Goal: Task Accomplishment & Management: Manage account settings

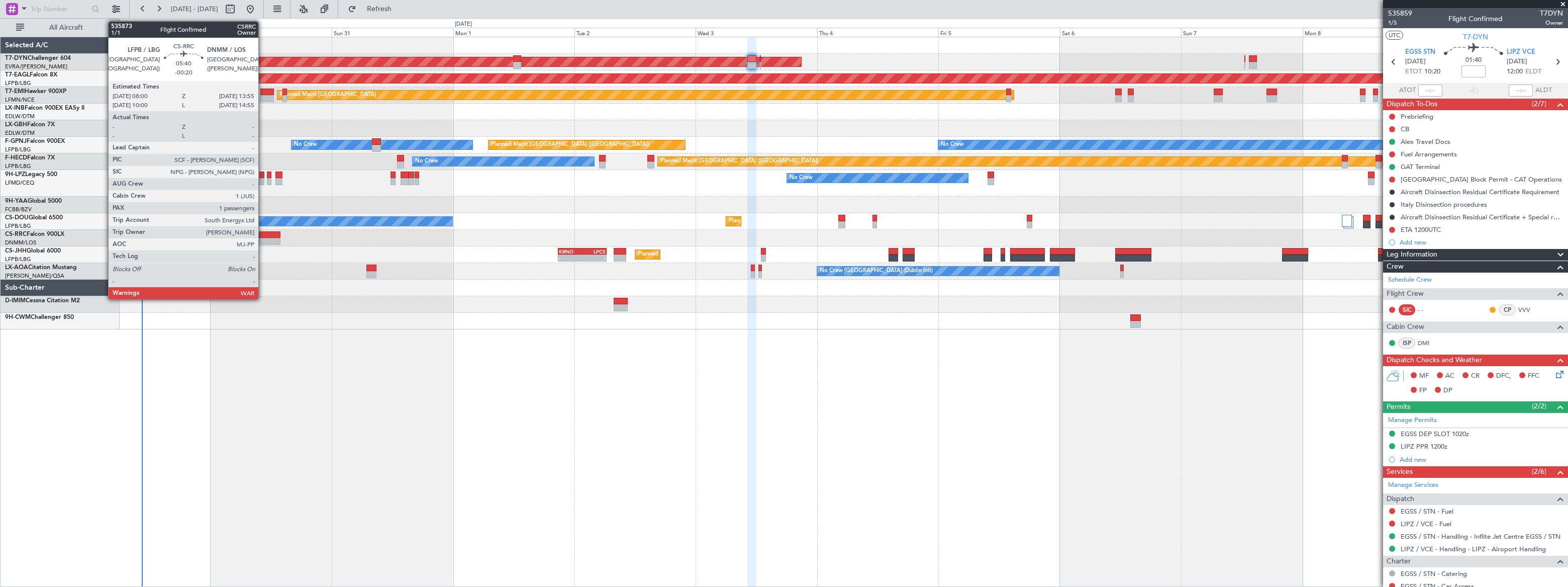
click at [263, 236] on div at bounding box center [265, 235] width 30 height 7
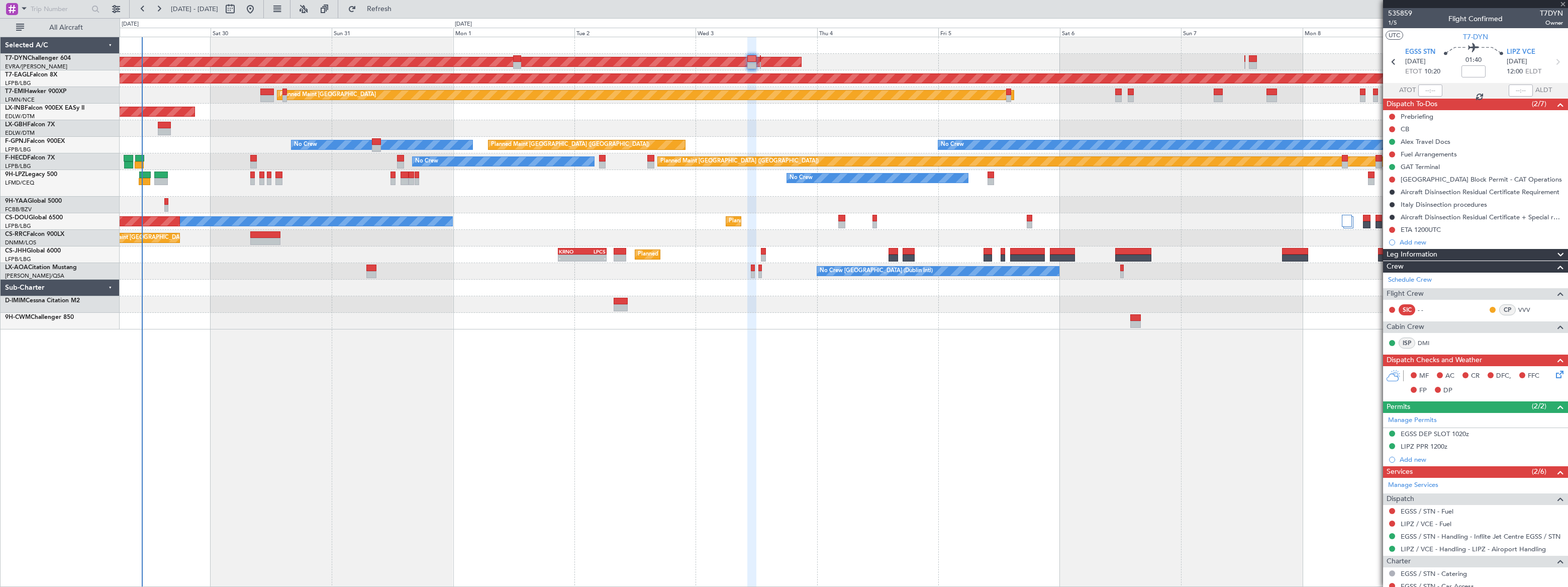
click at [267, 233] on div at bounding box center [265, 235] width 30 height 7
type input "-00:20"
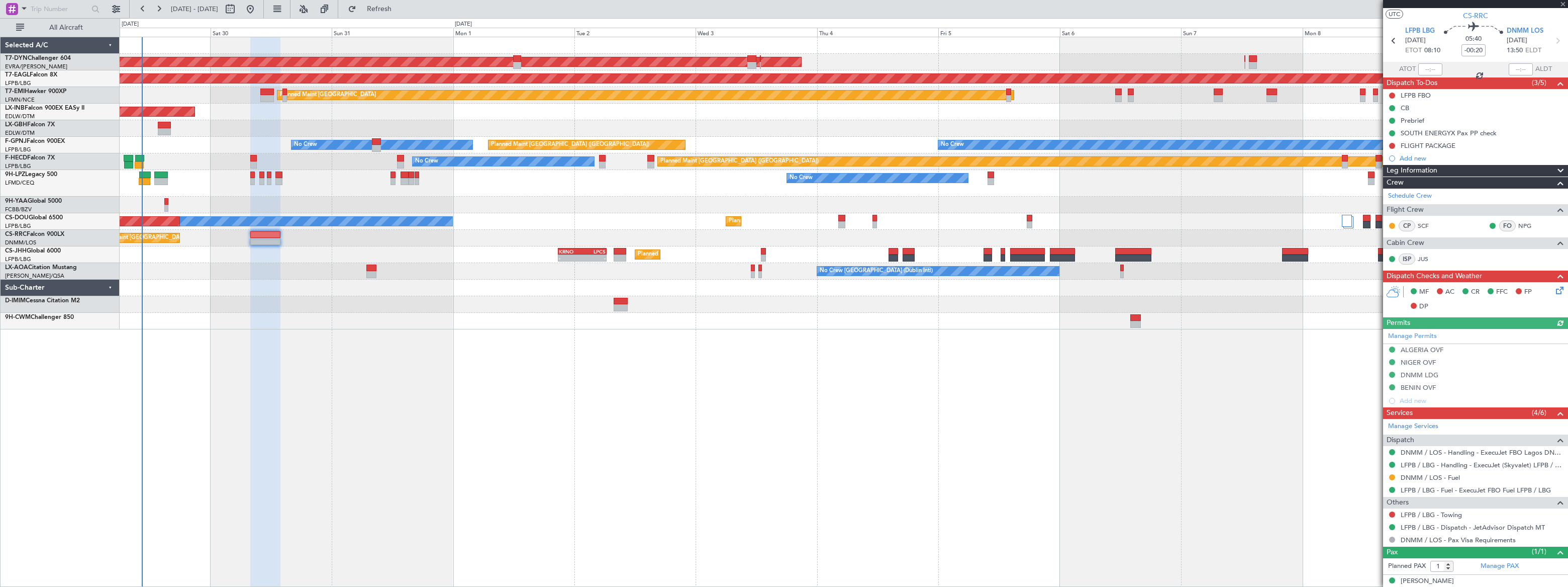
scroll to position [30, 0]
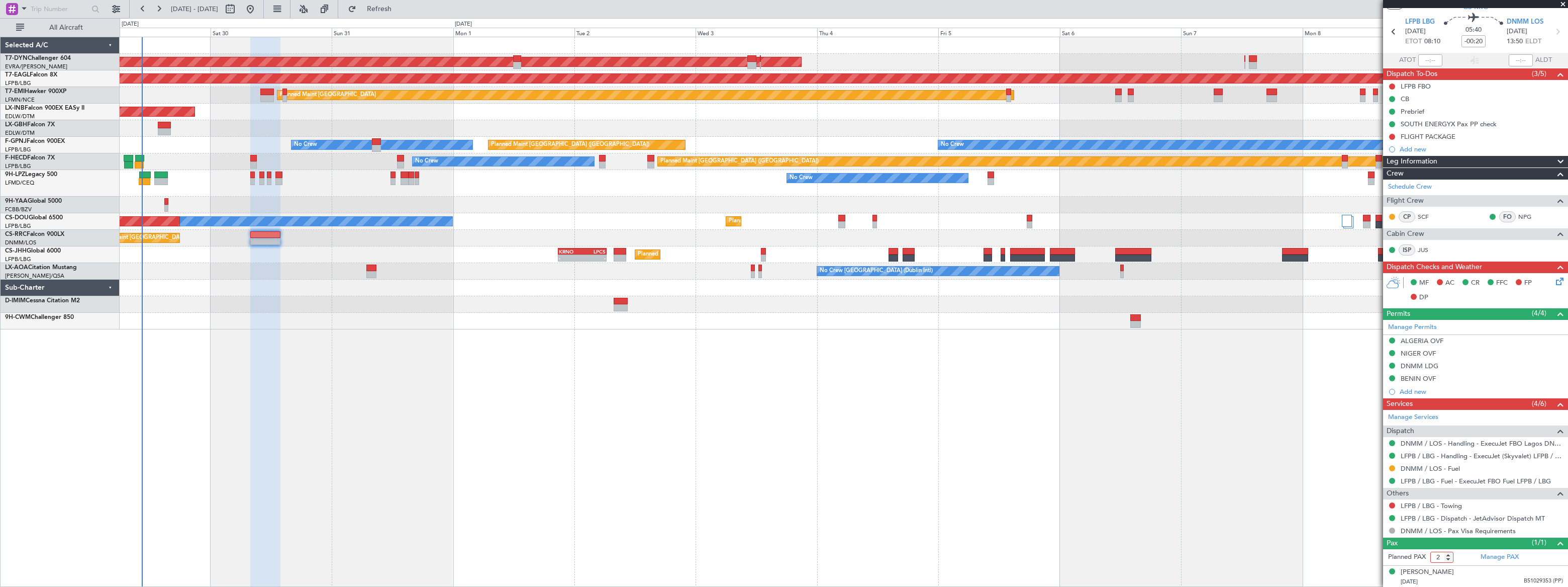
click at [1449, 554] on input "2" at bounding box center [1442, 557] width 23 height 11
click at [1449, 554] on input "3" at bounding box center [1442, 557] width 23 height 11
type input "4"
click at [1449, 554] on input "4" at bounding box center [1442, 557] width 23 height 11
click at [1457, 558] on form "Planned PAX 4" at bounding box center [1429, 557] width 93 height 16
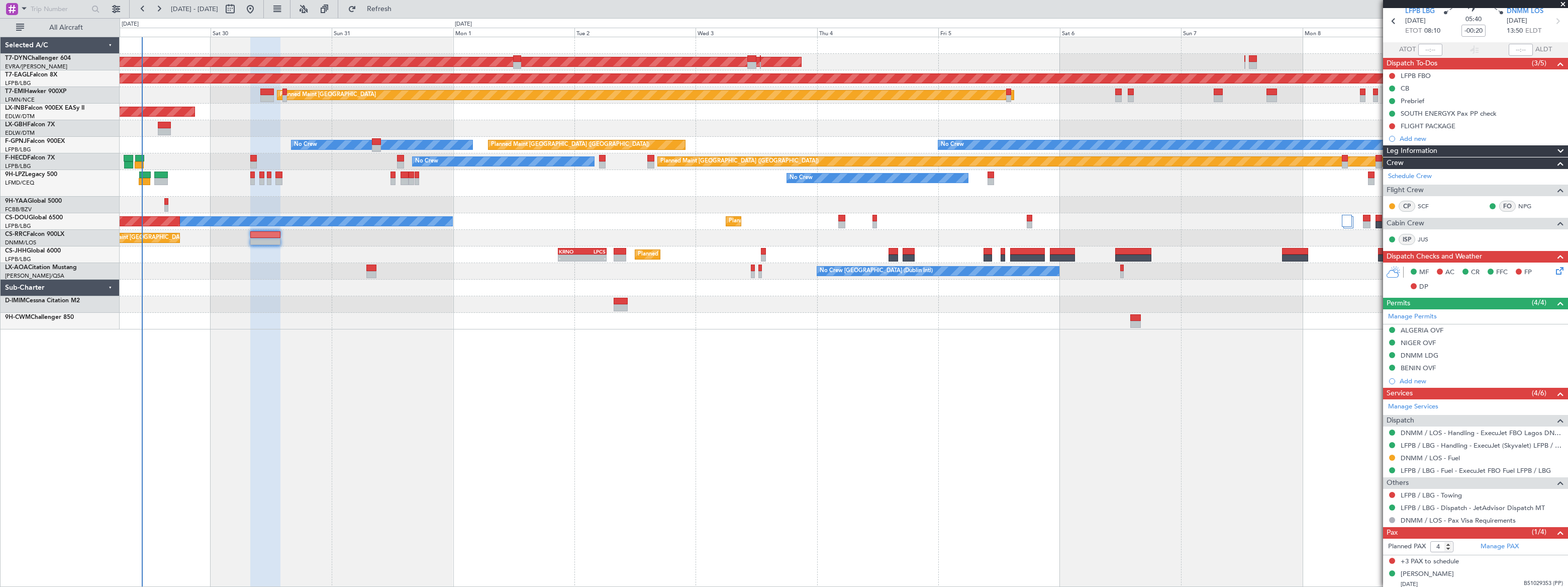
scroll to position [43, 0]
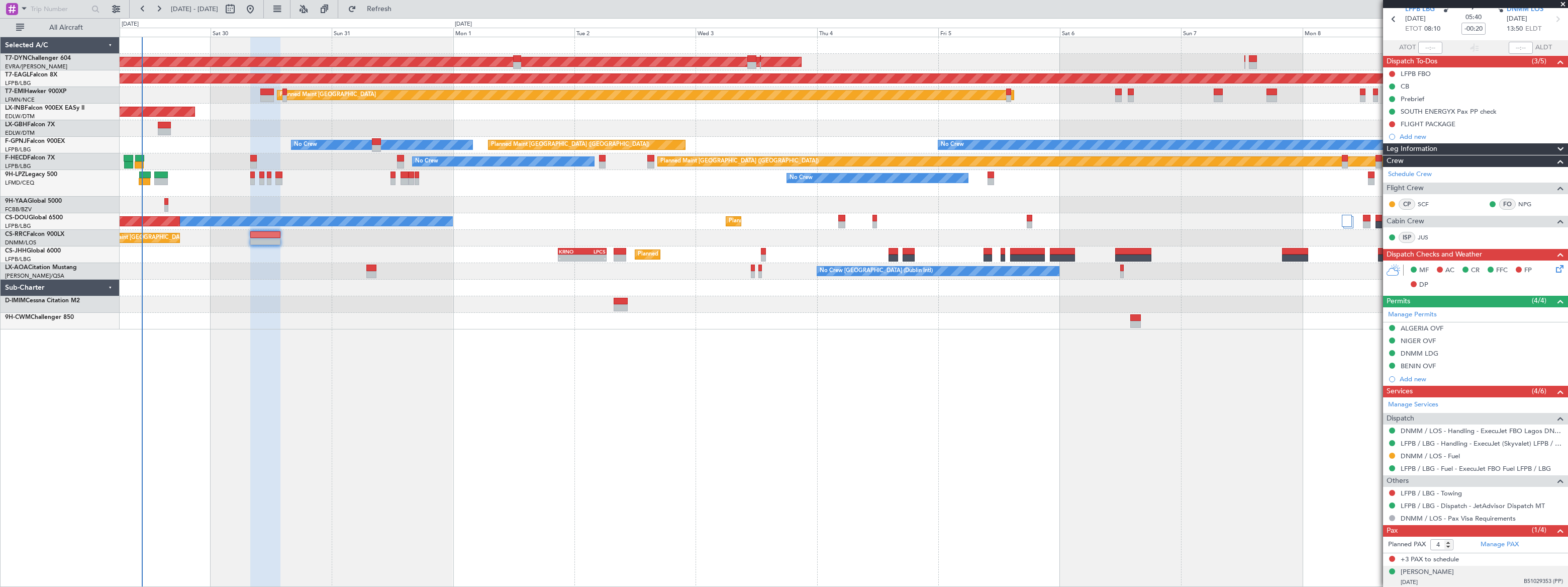
click at [1490, 578] on div "[DATE] B51029353 (PP)" at bounding box center [1482, 582] width 163 height 10
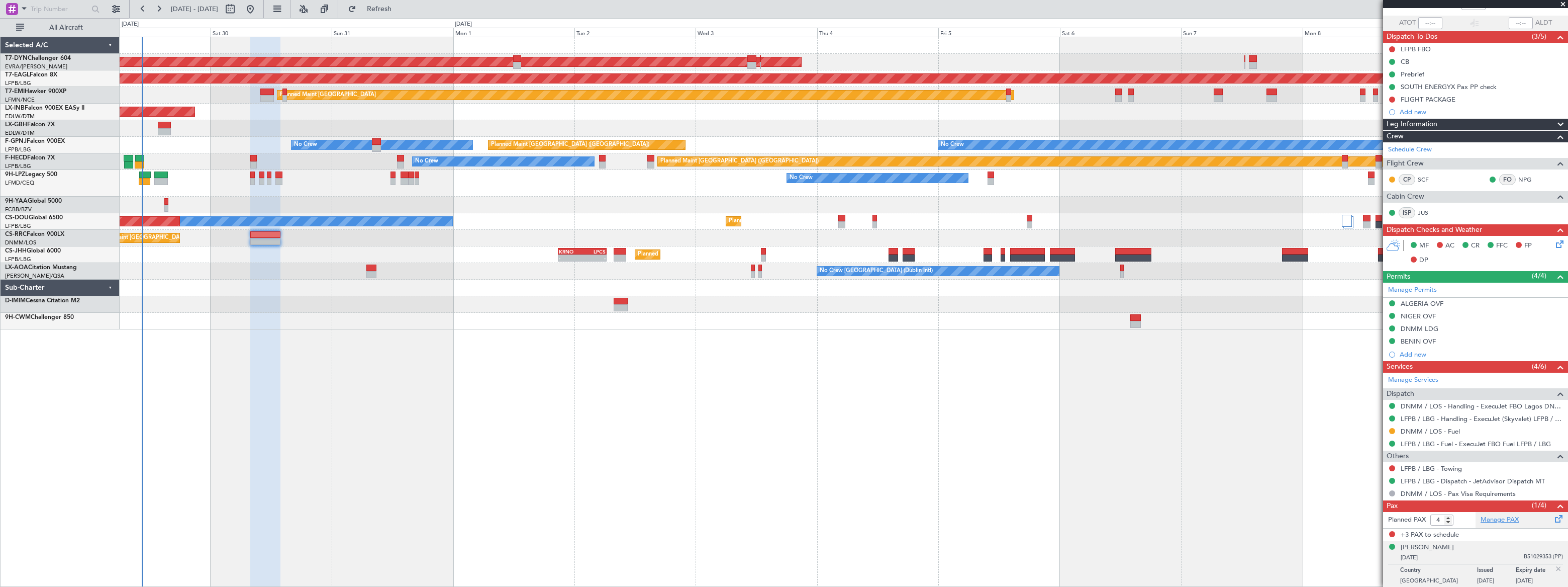
click at [1493, 519] on link "Manage PAX" at bounding box center [1499, 519] width 38 height 10
click at [401, 9] on span "Refresh" at bounding box center [379, 9] width 42 height 7
click at [401, 9] on span "Refreshing..." at bounding box center [379, 9] width 42 height 7
click at [923, 423] on div "AOG Maint Riga (Riga Intl) Grounded [US_STATE] ([GEOGRAPHIC_DATA]) Planned Main…" at bounding box center [844, 311] width 1448 height 550
click at [1524, 552] on span "LR3123551 (PP)" at bounding box center [1543, 557] width 39 height 9
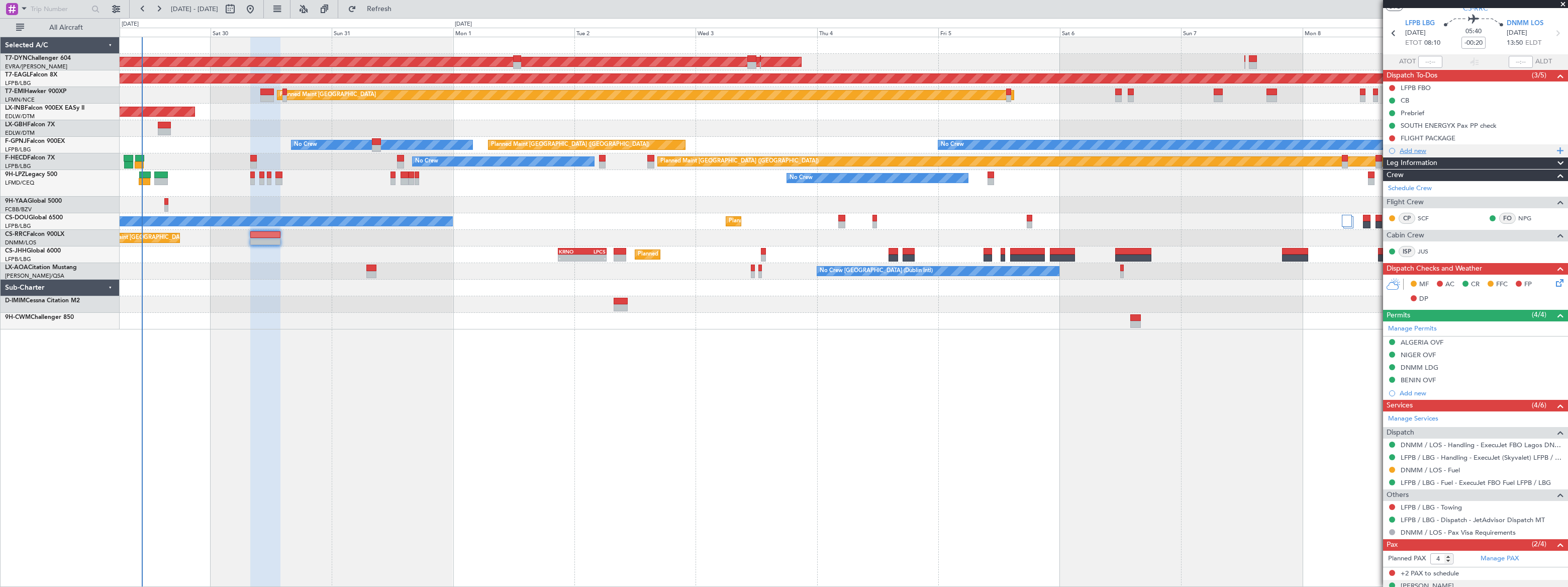
scroll to position [0, 0]
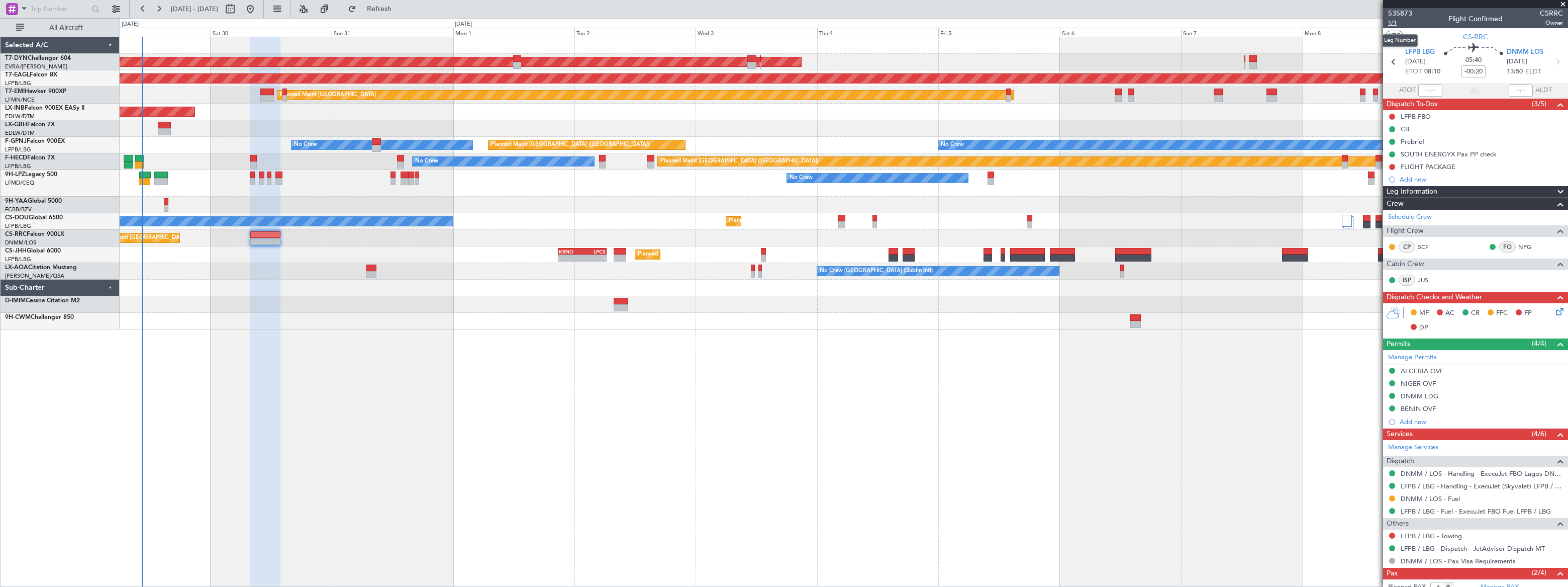
click at [1392, 23] on span "1/1" at bounding box center [1400, 23] width 24 height 9
click at [401, 7] on span "Refresh" at bounding box center [379, 9] width 42 height 7
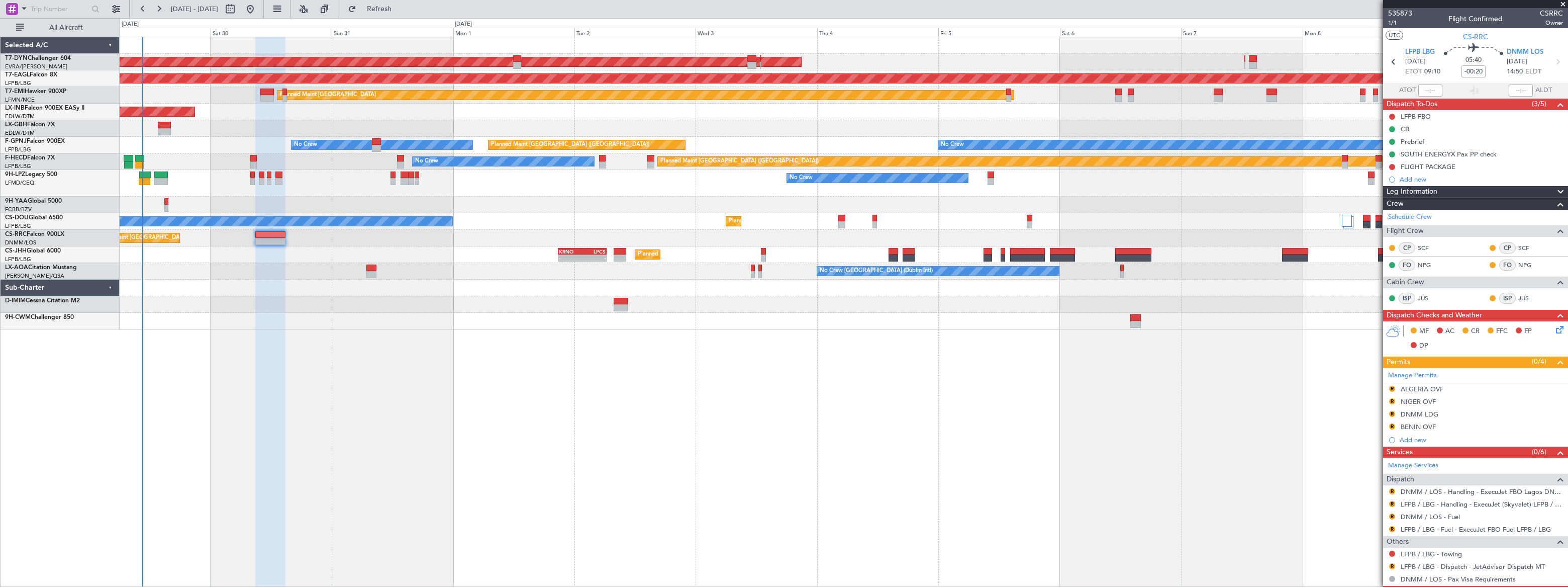
scroll to position [108, 0]
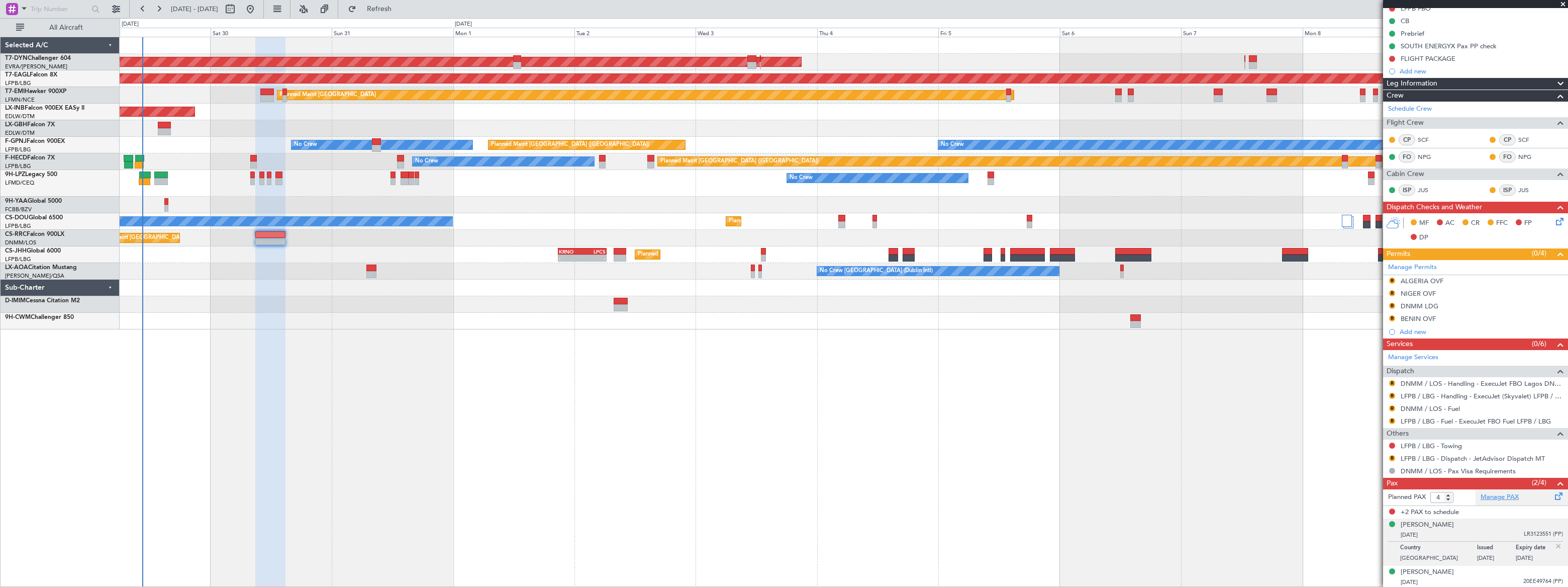
click at [1496, 494] on link "Manage PAX" at bounding box center [1499, 497] width 38 height 10
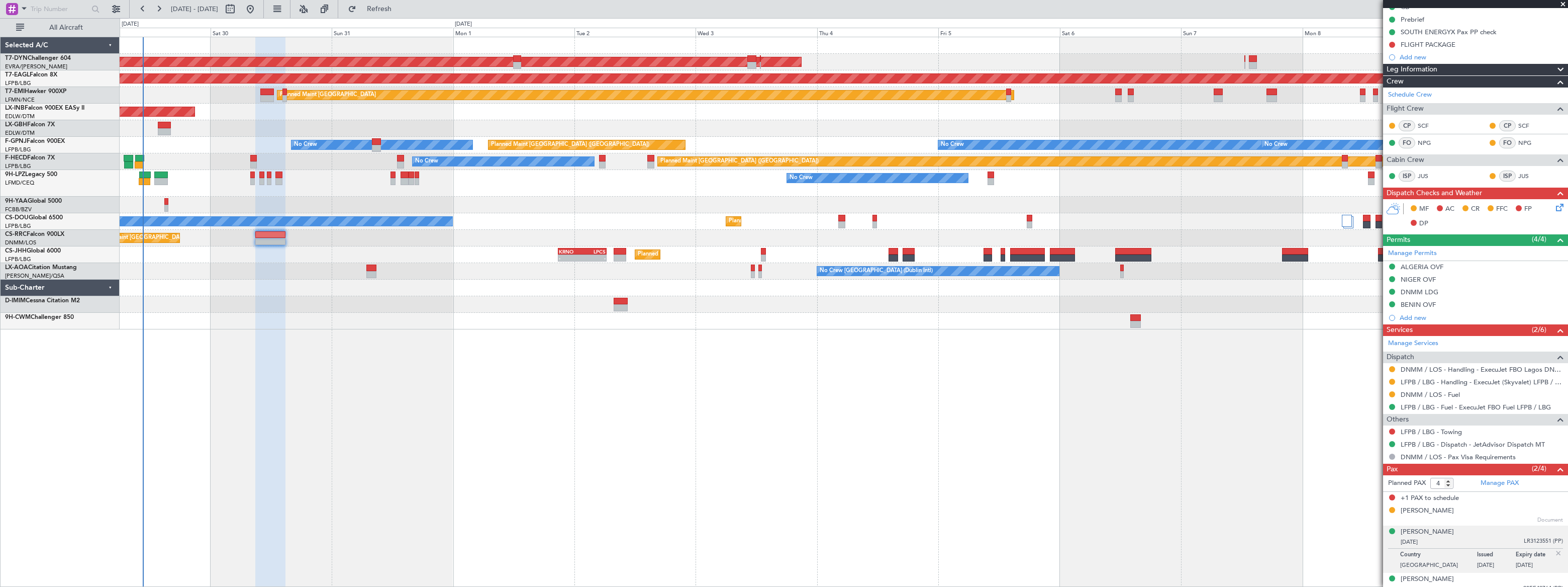
scroll to position [129, 0]
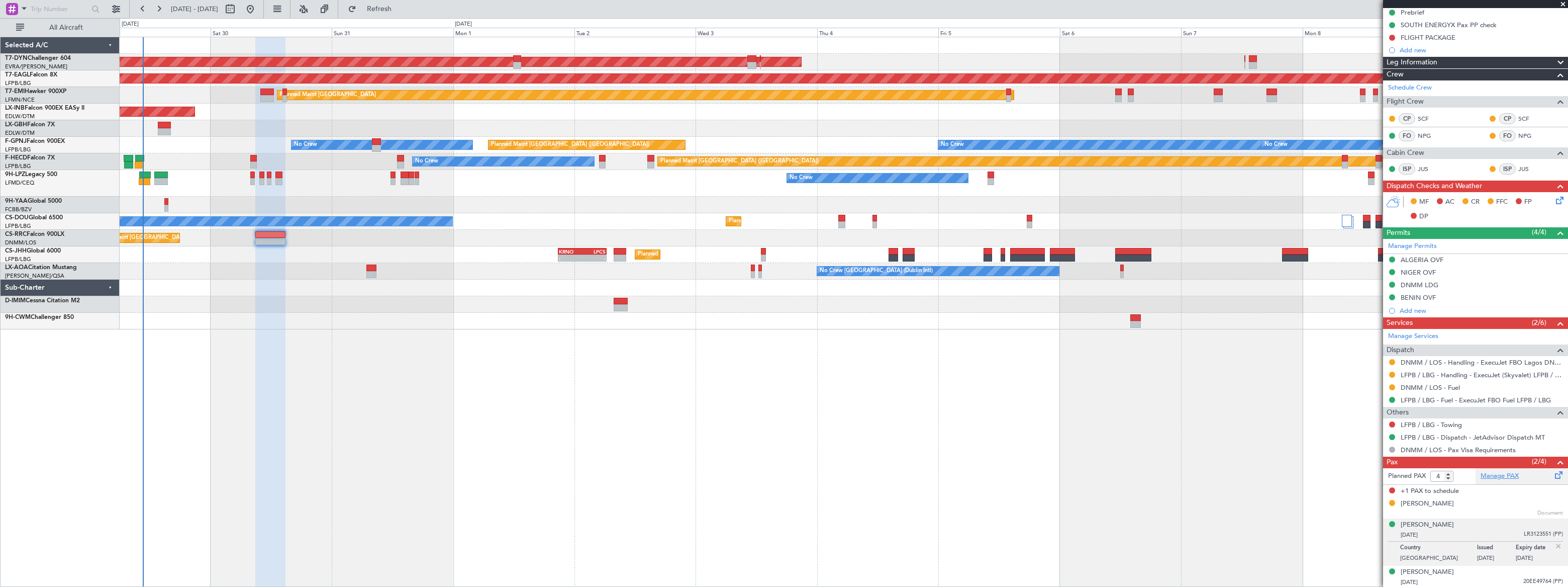
click at [1495, 472] on link "Manage PAX" at bounding box center [1499, 476] width 38 height 10
click at [401, 7] on span "Refresh" at bounding box center [379, 9] width 42 height 7
click at [401, 7] on span "Refreshing..." at bounding box center [379, 9] width 42 height 7
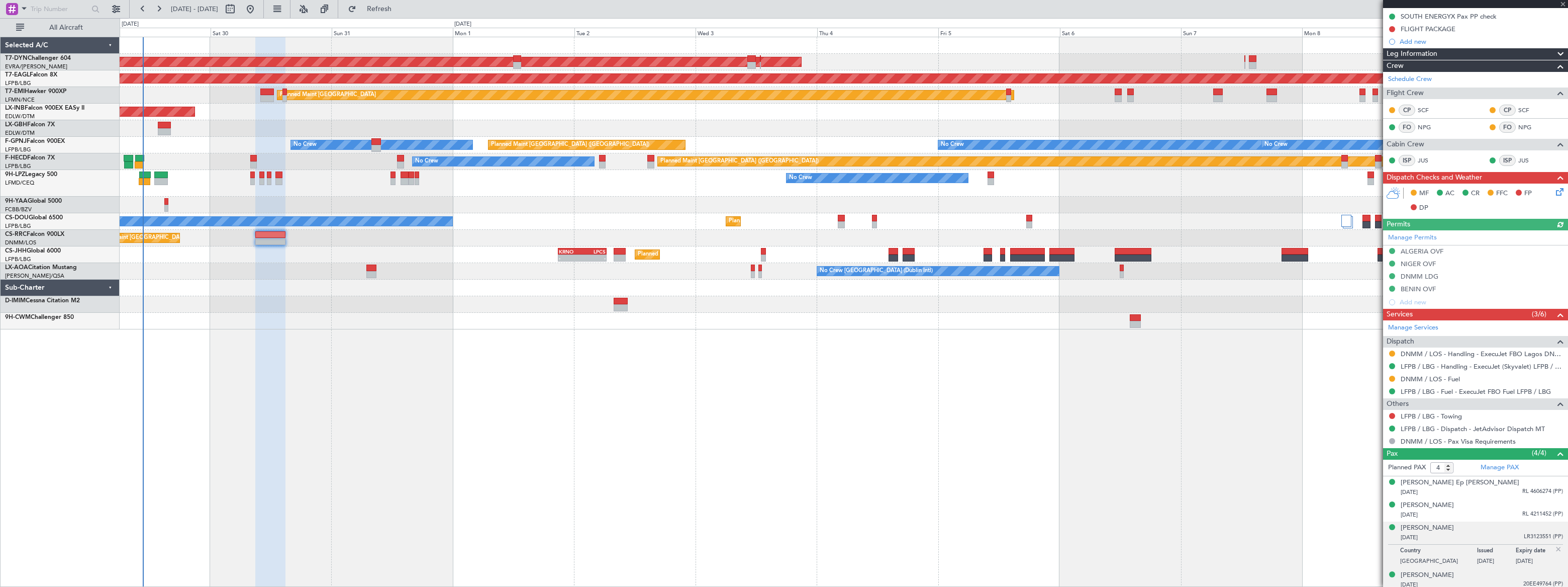
scroll to position [141, 0]
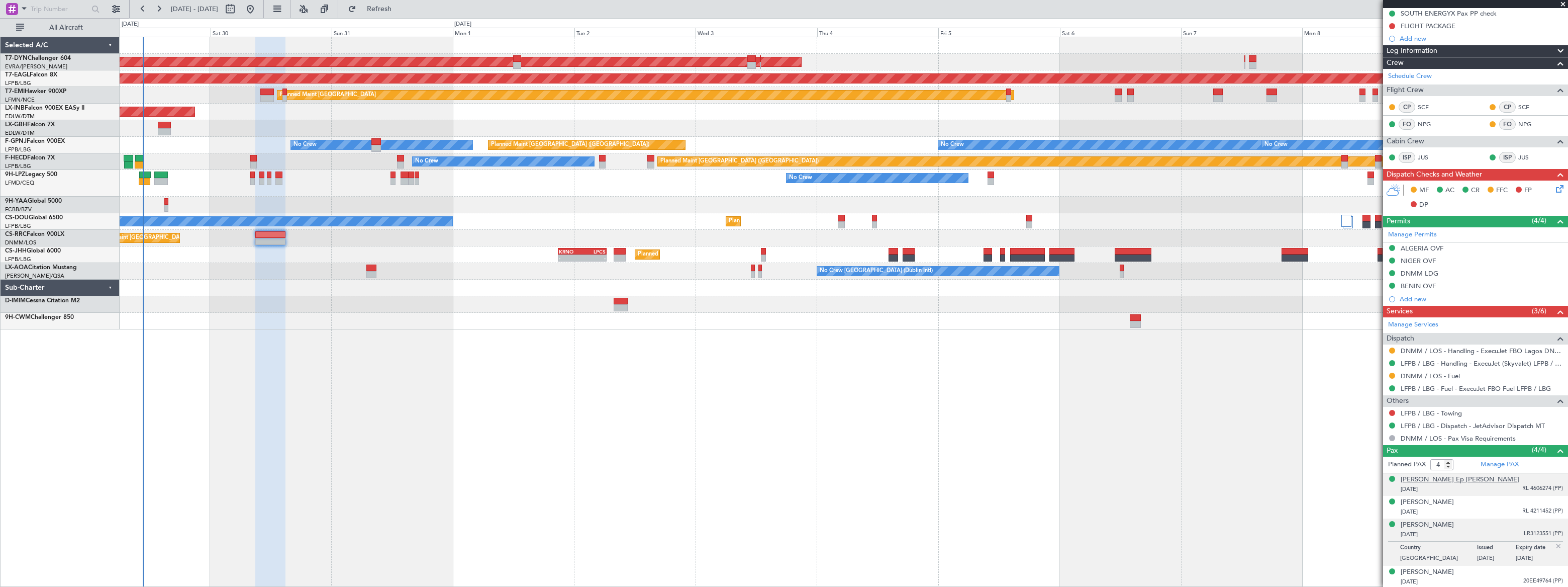
click at [1458, 477] on div "[PERSON_NAME] Ep [PERSON_NAME]" at bounding box center [1460, 479] width 119 height 10
click at [1443, 526] on div "[PERSON_NAME]" at bounding box center [1427, 527] width 54 height 10
click at [528, 331] on div "AOG Maint Riga (Riga Intl) Grounded [US_STATE] ([GEOGRAPHIC_DATA]) Planned Main…" at bounding box center [844, 311] width 1448 height 550
click at [1434, 549] on div "[PERSON_NAME]" at bounding box center [1427, 549] width 54 height 10
click at [1432, 520] on div "[PERSON_NAME]" at bounding box center [1427, 525] width 54 height 10
